Goal: Task Accomplishment & Management: Manage account settings

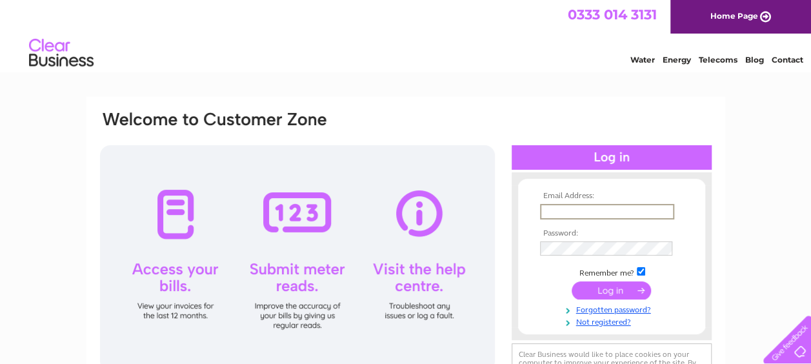
click at [551, 207] on input "text" at bounding box center [607, 211] width 134 height 15
type input "[EMAIL_ADDRESS][DOMAIN_NAME]"
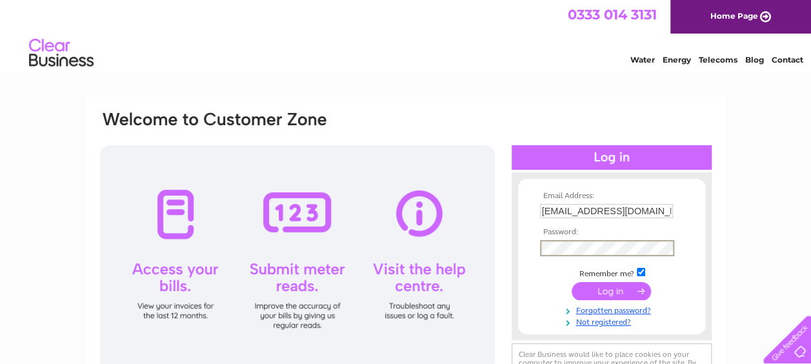
click at [600, 292] on input "submit" at bounding box center [611, 291] width 79 height 18
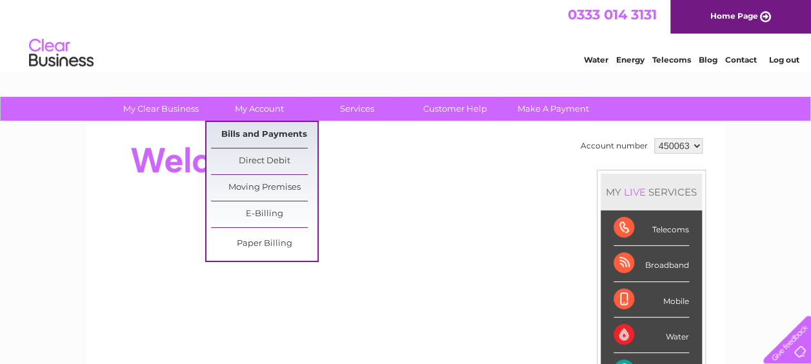
click at [254, 133] on link "Bills and Payments" at bounding box center [264, 135] width 107 height 26
click at [252, 131] on link "Bills and Payments" at bounding box center [264, 135] width 107 height 26
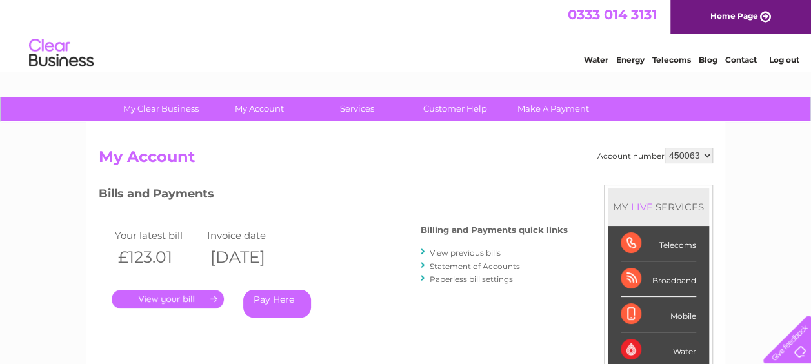
click at [178, 293] on link "." at bounding box center [168, 299] width 112 height 19
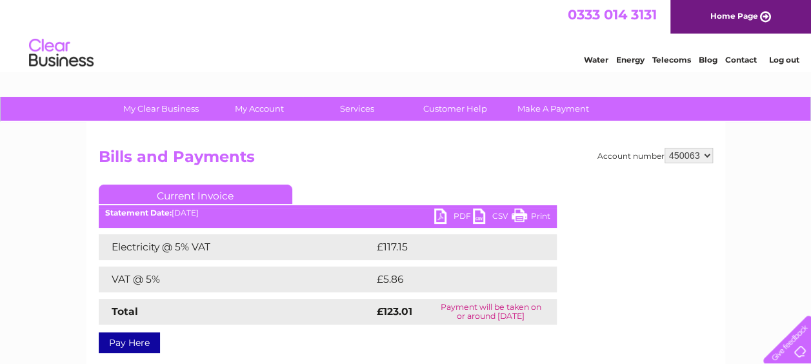
click at [522, 215] on link "Print" at bounding box center [531, 217] width 39 height 19
